Goal: Navigation & Orientation: Find specific page/section

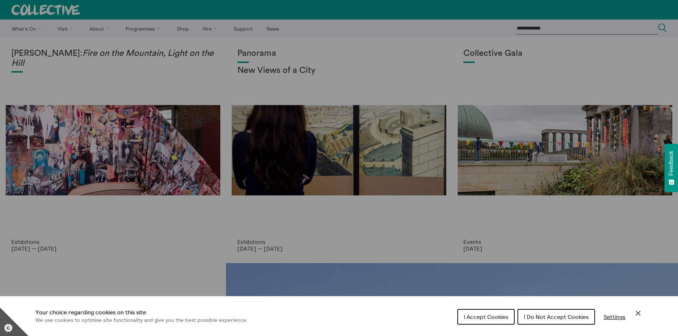
click at [377, 56] on div "Cookie preferences" at bounding box center [339, 168] width 678 height 336
click at [569, 317] on span "I Do Not Accept Cookies" at bounding box center [556, 316] width 65 height 7
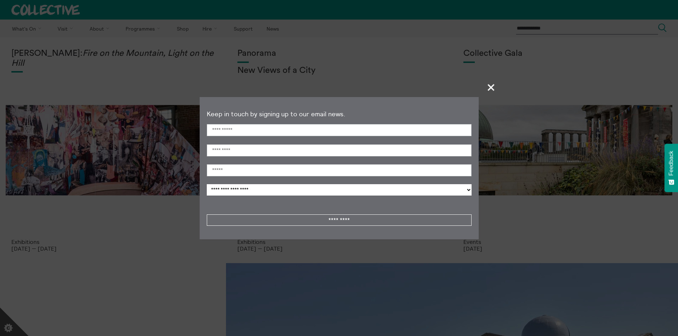
click at [492, 89] on span "+" at bounding box center [490, 87] width 21 height 21
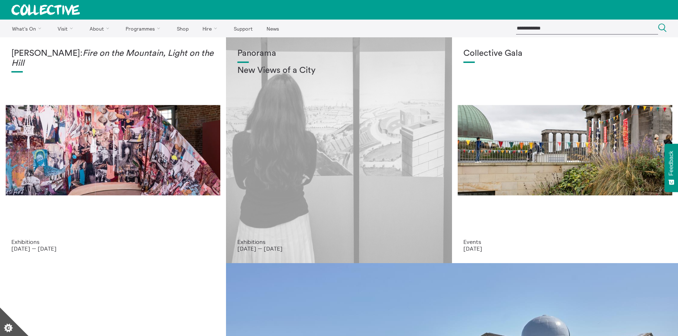
click at [312, 171] on div "Panorama New Views of a City" at bounding box center [338, 144] width 203 height 190
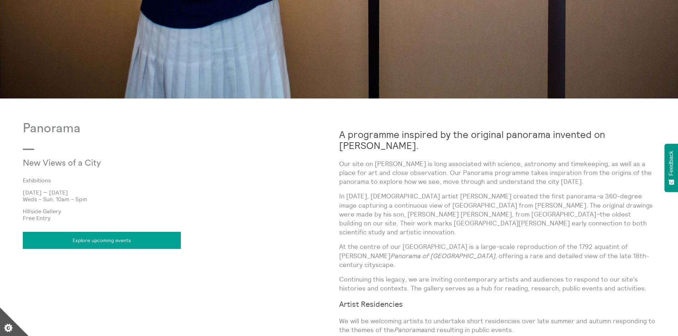
scroll to position [462, 0]
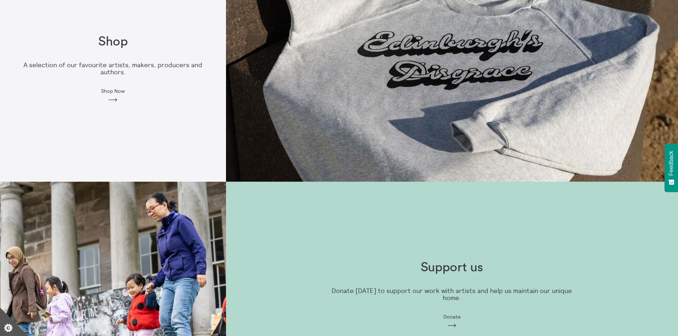
scroll to position [533, 0]
click at [108, 88] on span "Shop Now" at bounding box center [112, 91] width 23 height 6
